Goal: Task Accomplishment & Management: Complete application form

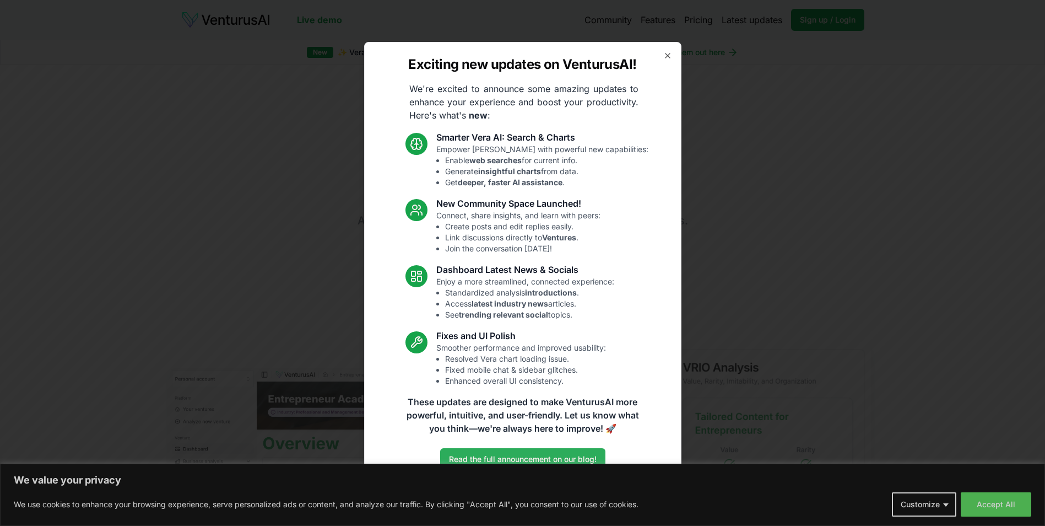
click at [550, 461] on link "Read the full announcement on our blog!" at bounding box center [522, 459] width 165 height 22
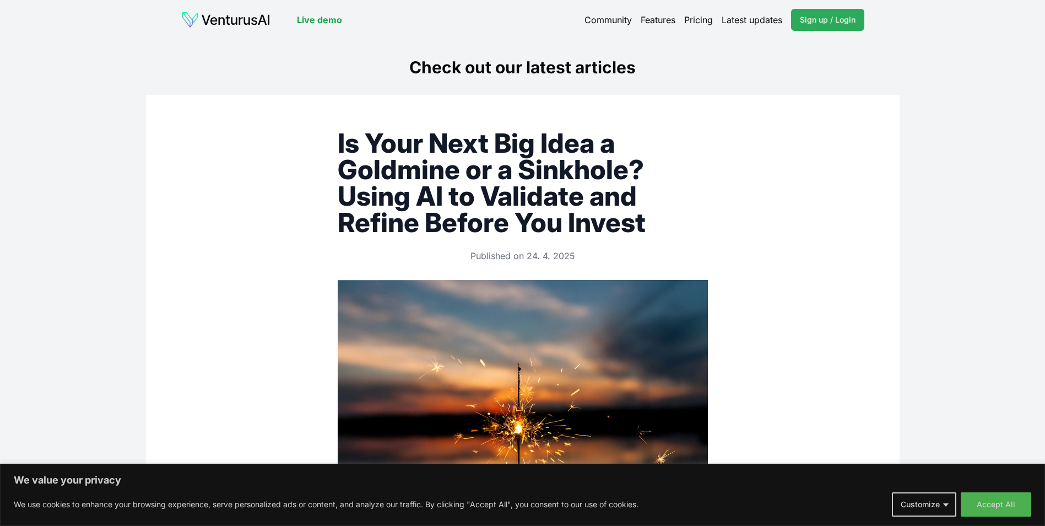
click at [824, 23] on span "Sign up / Login" at bounding box center [828, 19] width 56 height 11
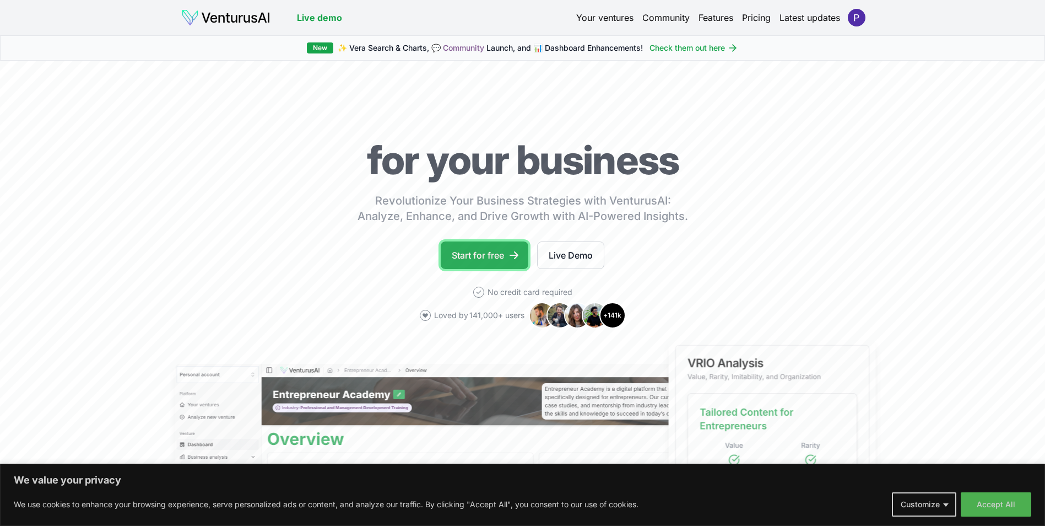
click at [479, 258] on link "Start for free" at bounding box center [485, 255] width 88 height 28
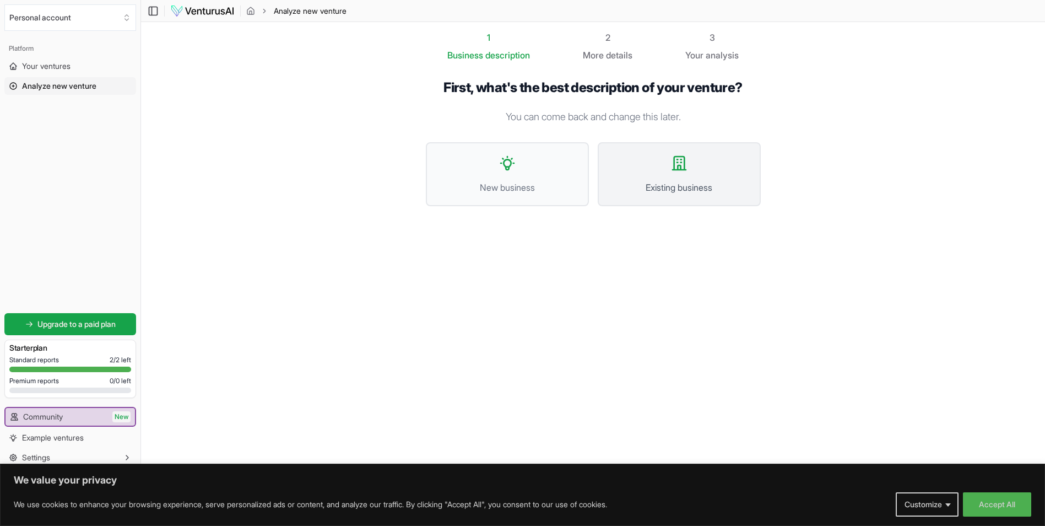
click at [695, 163] on button "Existing business" at bounding box center [679, 174] width 163 height 64
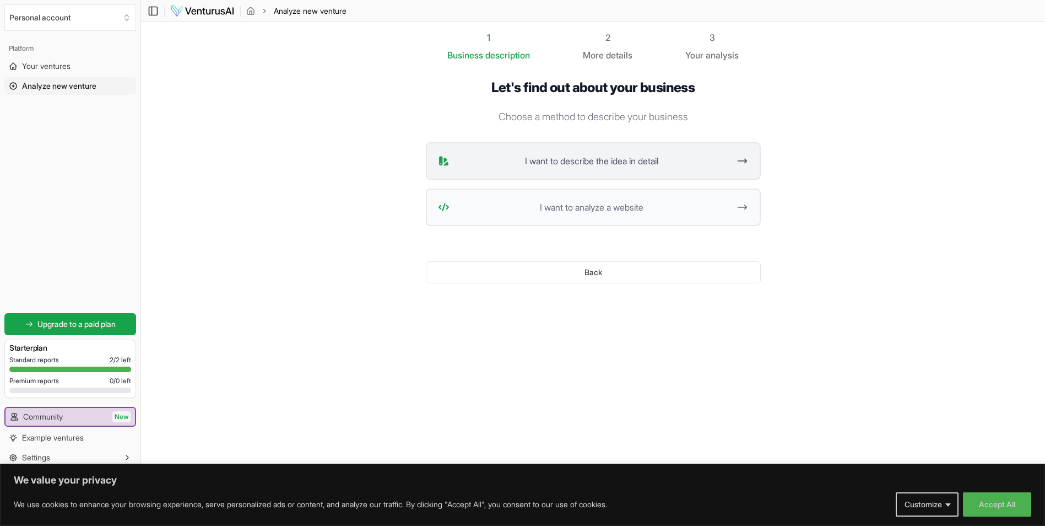
click at [662, 158] on span "I want to describe the idea in detail" at bounding box center [592, 160] width 276 height 13
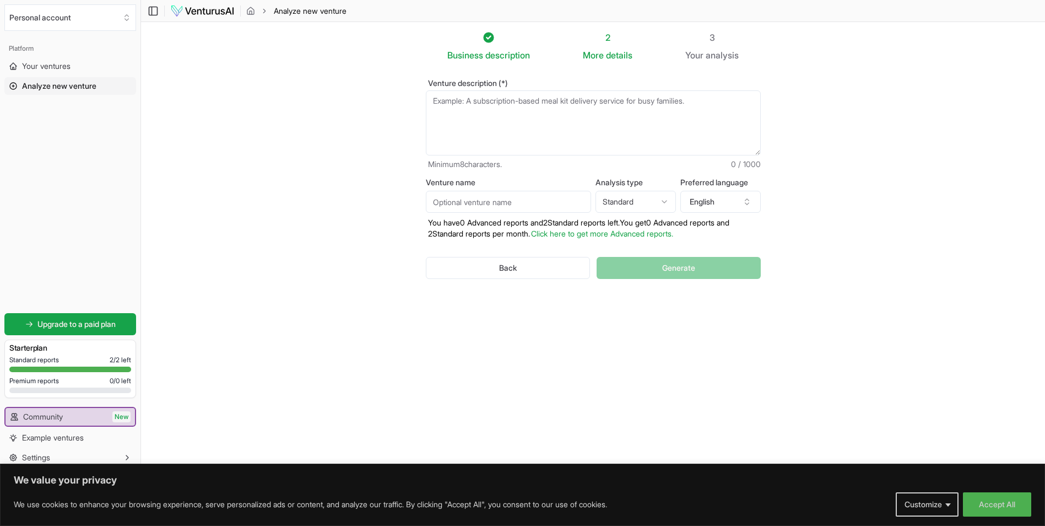
click at [634, 204] on html "We value your privacy We use cookies to enhance your browsing experience, serve…" at bounding box center [522, 263] width 1045 height 526
click at [807, 174] on html "We value your privacy We use cookies to enhance your browsing experience, serve…" at bounding box center [522, 263] width 1045 height 526
